Goal: Transaction & Acquisition: Purchase product/service

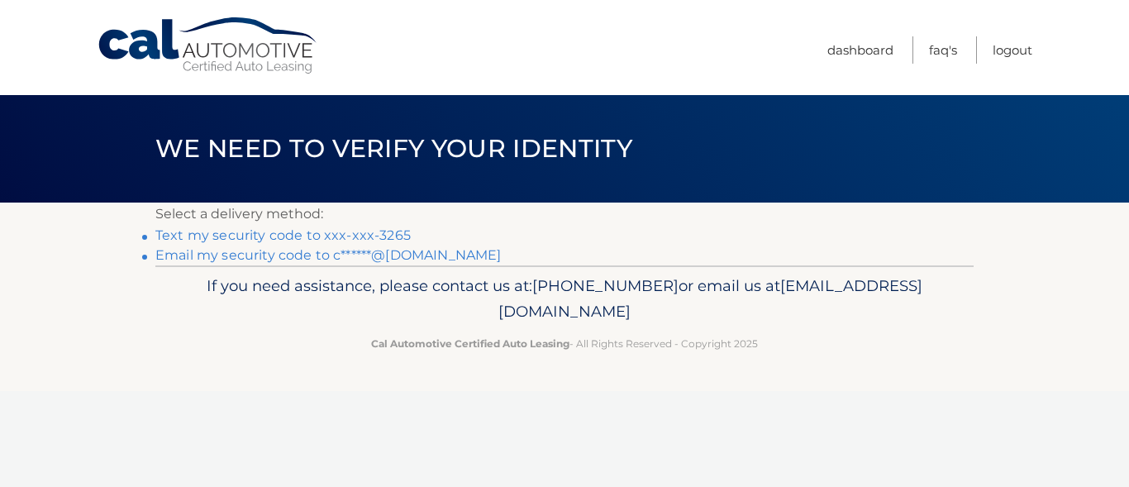
click at [386, 234] on link "Text my security code to xxx-xxx-3265" at bounding box center [282, 235] width 255 height 16
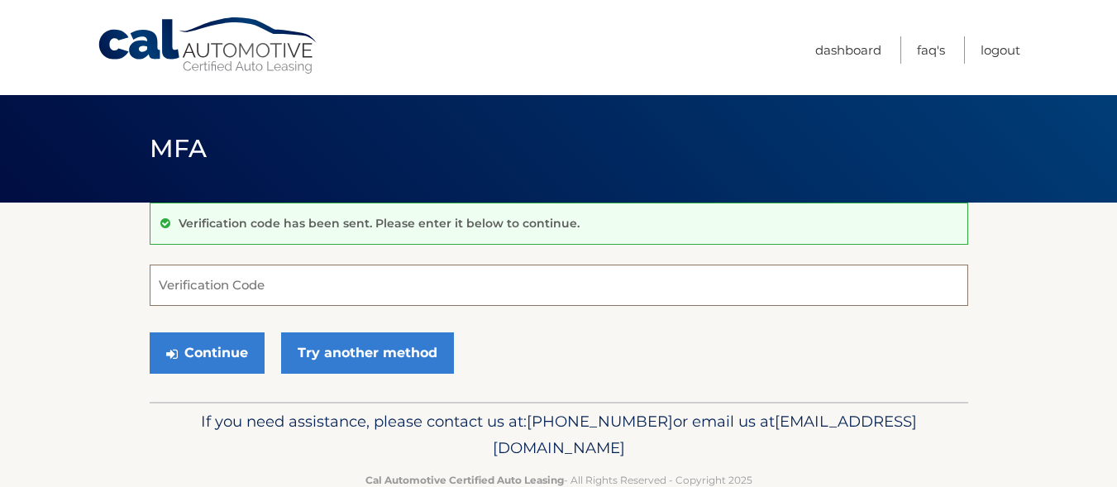
click at [210, 287] on input "Verification Code" at bounding box center [559, 284] width 818 height 41
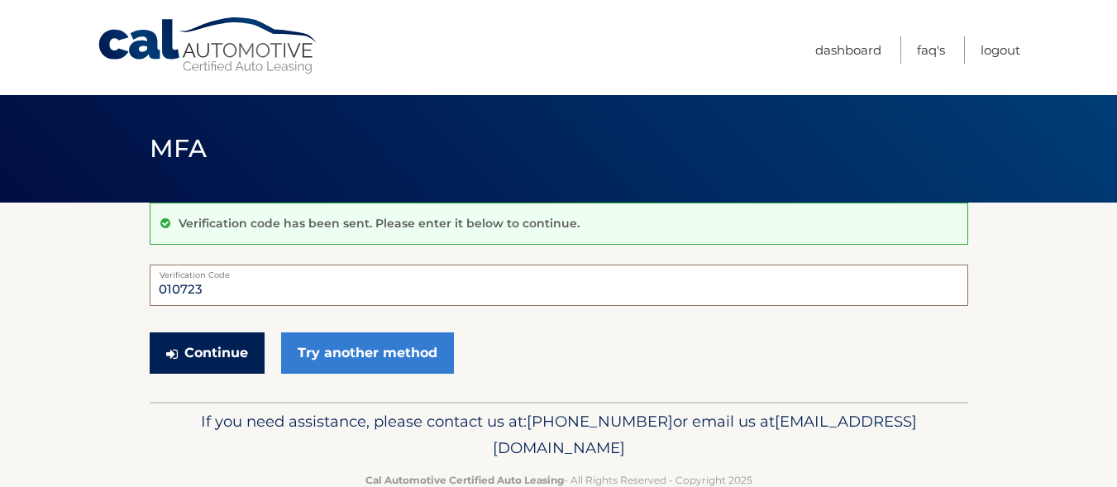
type input "010723"
click at [224, 355] on button "Continue" at bounding box center [207, 352] width 115 height 41
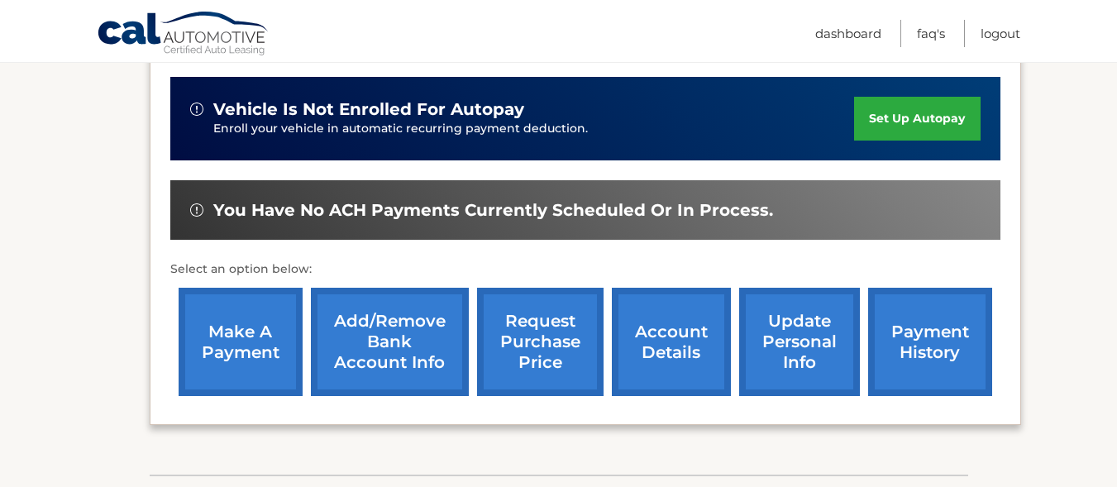
scroll to position [413, 0]
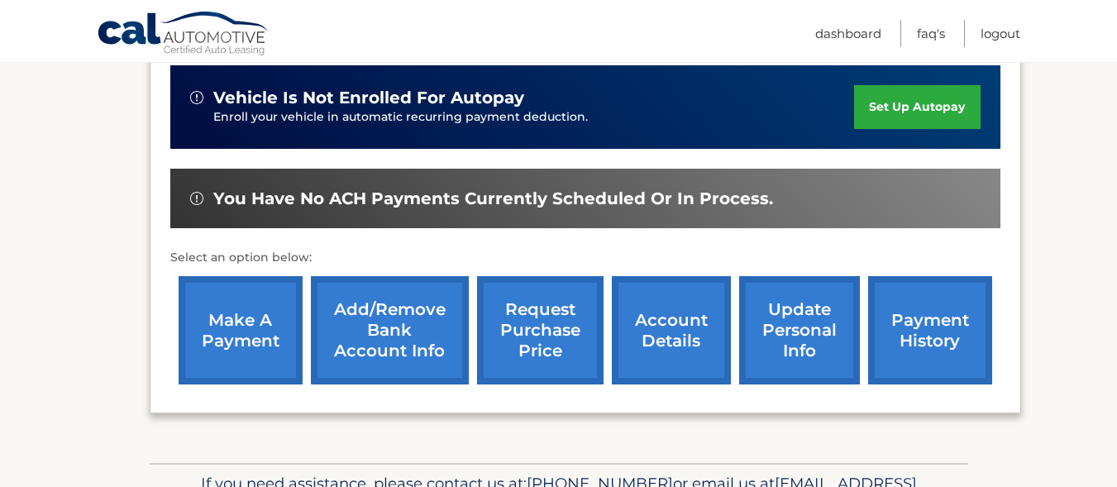
click at [240, 326] on link "make a payment" at bounding box center [241, 330] width 124 height 108
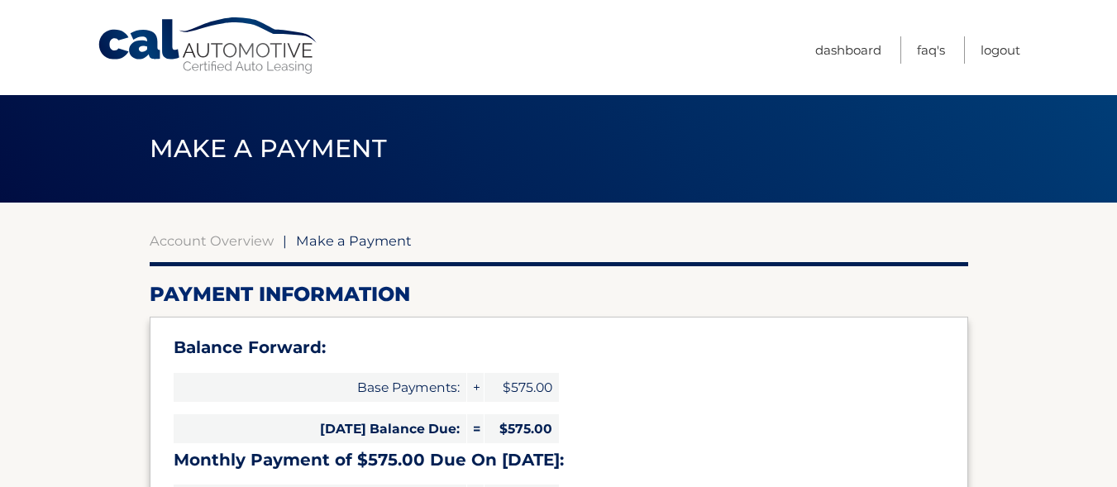
select select "YTQ3ZjQ5MTItOThlYi00NTIyLThjNjgtMjY2Y2I1ZmM5ODJl"
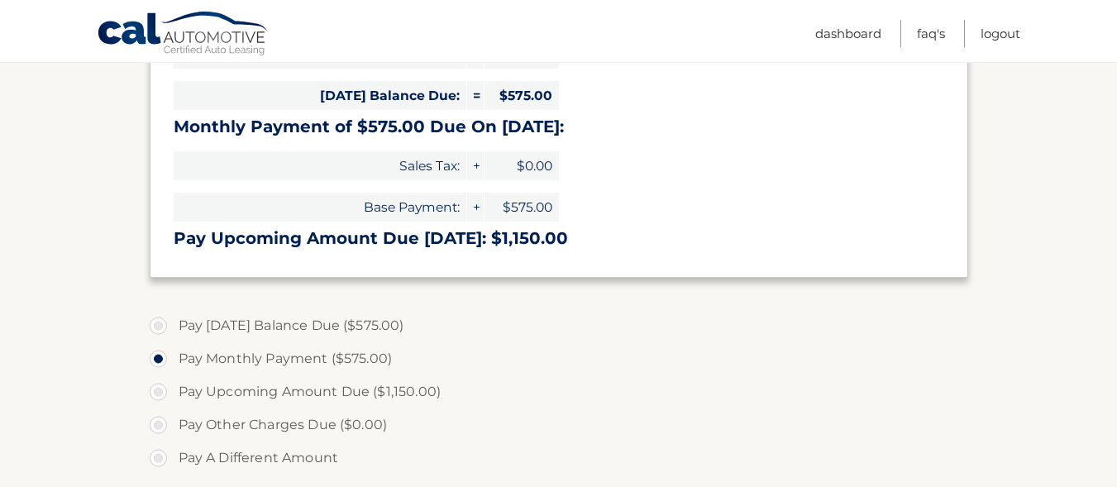
scroll to position [358, 0]
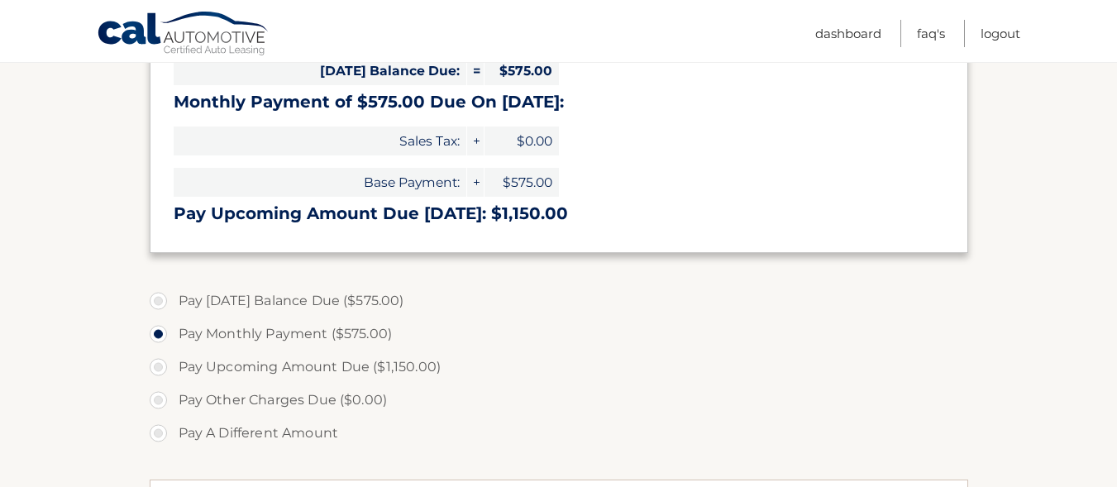
click at [158, 299] on label "Pay Today's Balance Due ($575.00)" at bounding box center [559, 300] width 818 height 33
click at [158, 299] on input "Pay Today's Balance Due ($575.00)" at bounding box center [164, 297] width 17 height 26
radio input "true"
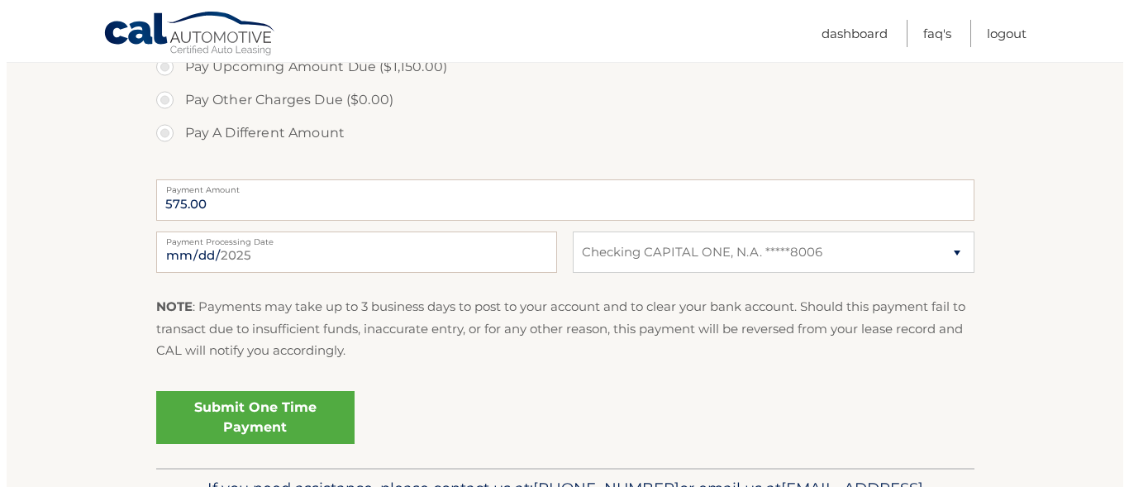
scroll to position [688, 0]
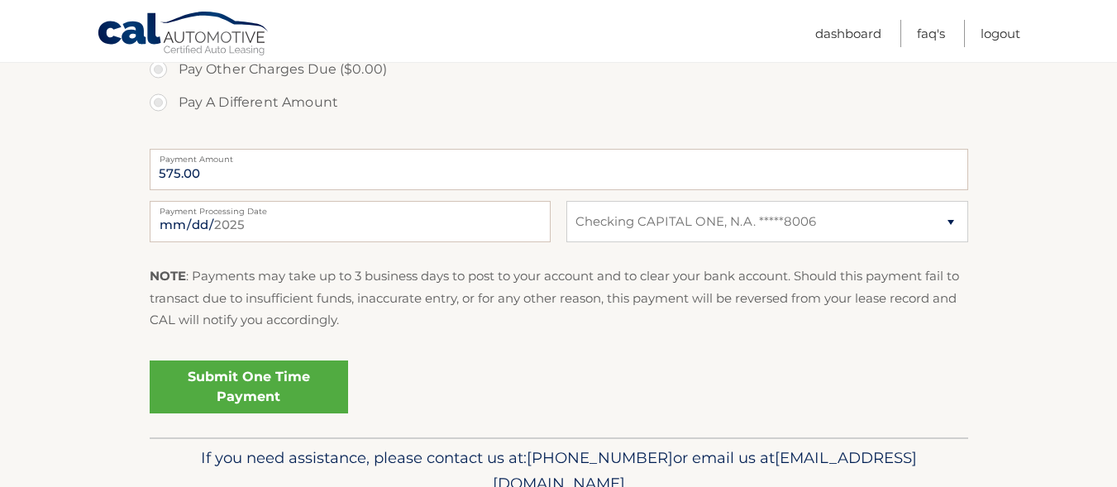
click at [244, 388] on link "Submit One Time Payment" at bounding box center [249, 386] width 198 height 53
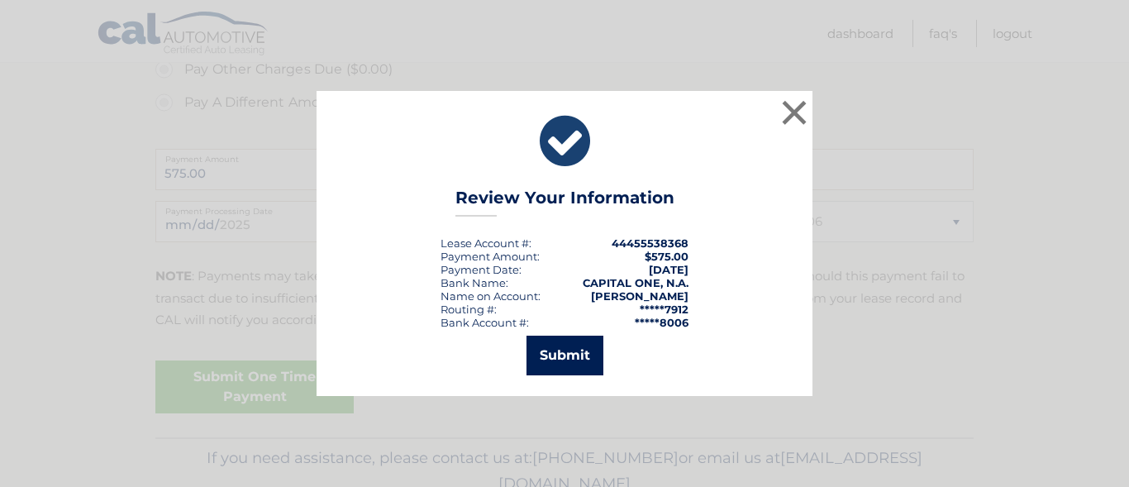
drag, startPoint x: 563, startPoint y: 351, endPoint x: 542, endPoint y: 340, distance: 23.7
click at [563, 350] on button "Submit" at bounding box center [564, 356] width 77 height 40
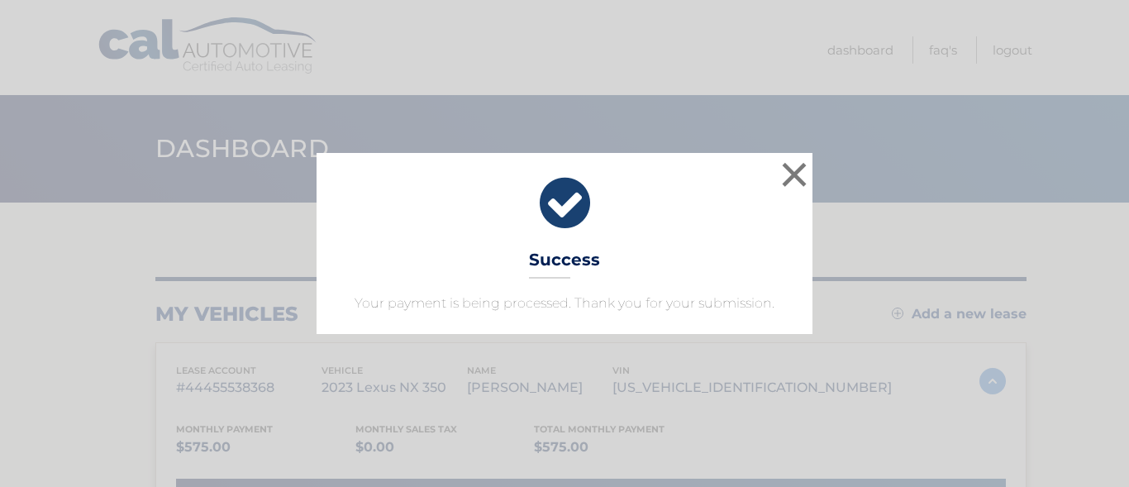
click at [1090, 364] on div "× Success Your payment is being processed. Thank you for your submission. Loadi…" at bounding box center [564, 243] width 1129 height 487
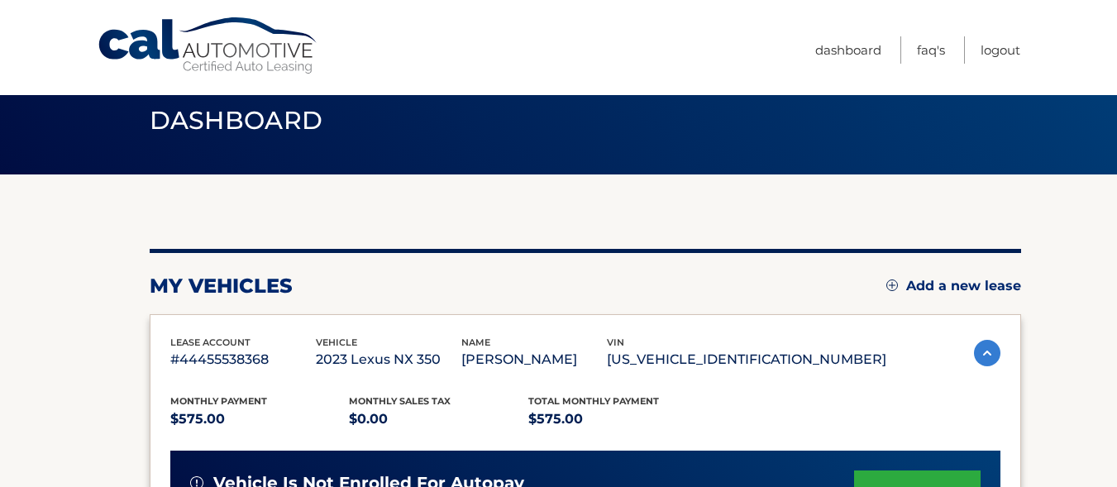
scroll to position [27, 0]
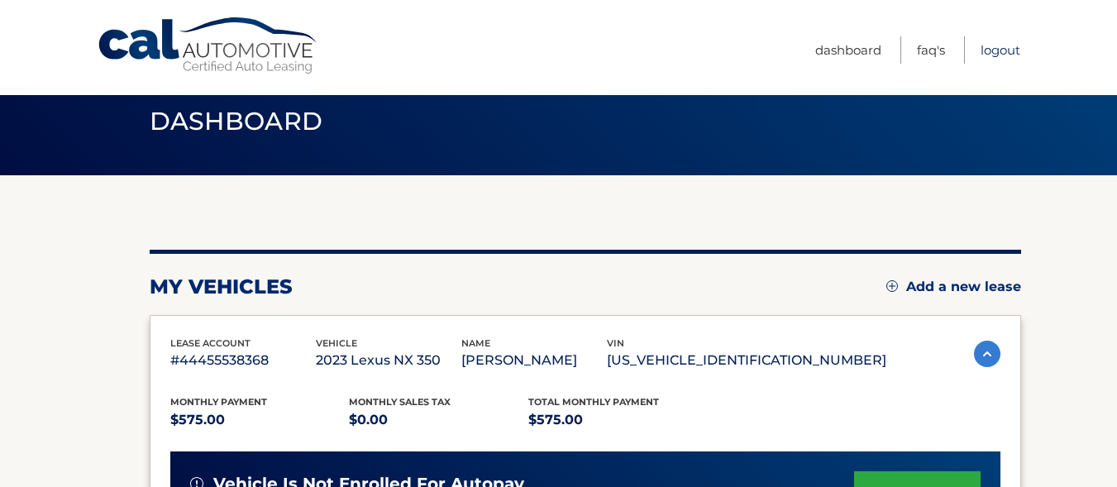
click at [1003, 47] on link "Logout" at bounding box center [1000, 49] width 40 height 27
